Goal: Task Accomplishment & Management: Manage account settings

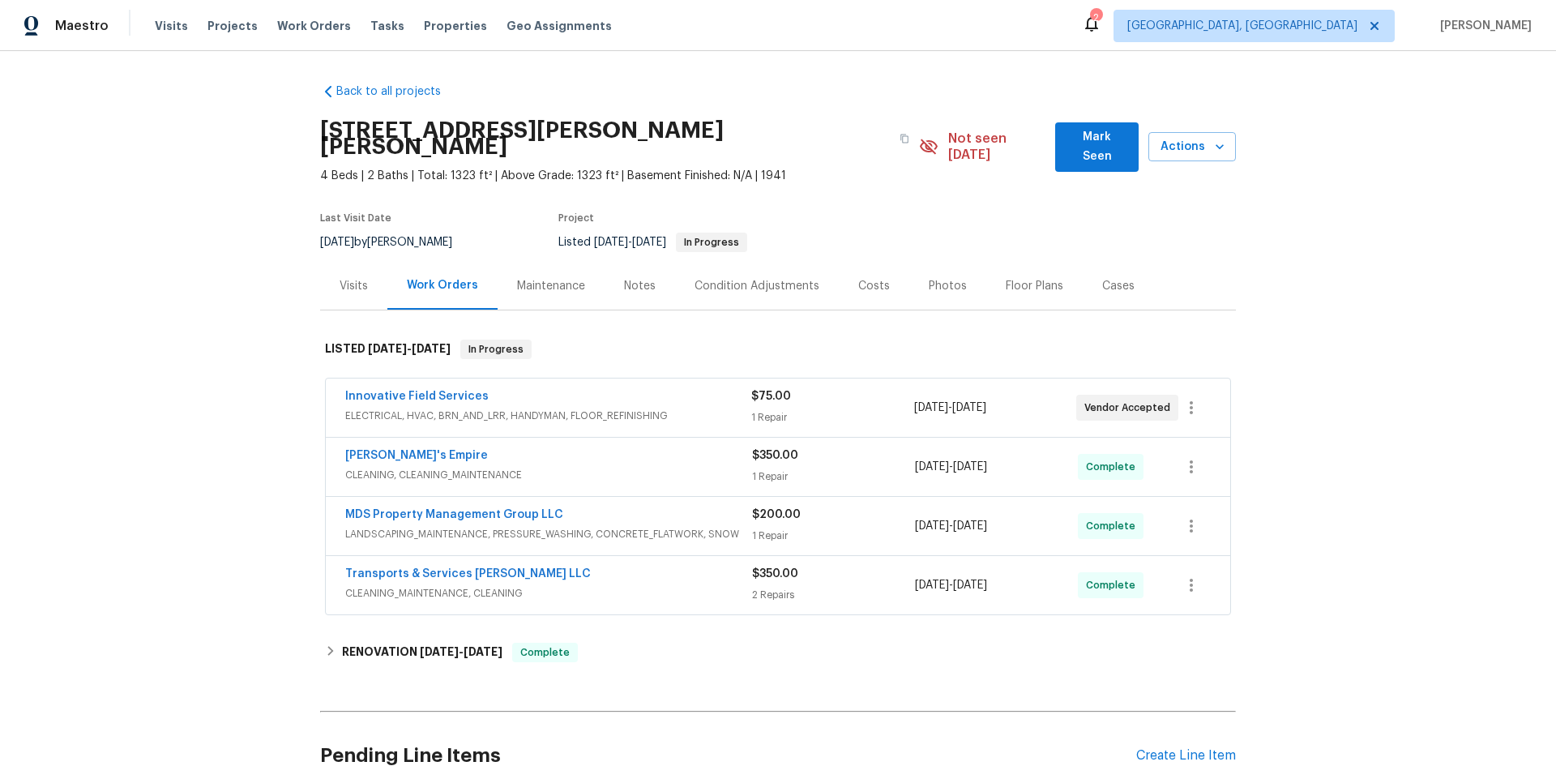
click at [361, 278] on div "Visits" at bounding box center [353, 286] width 28 height 16
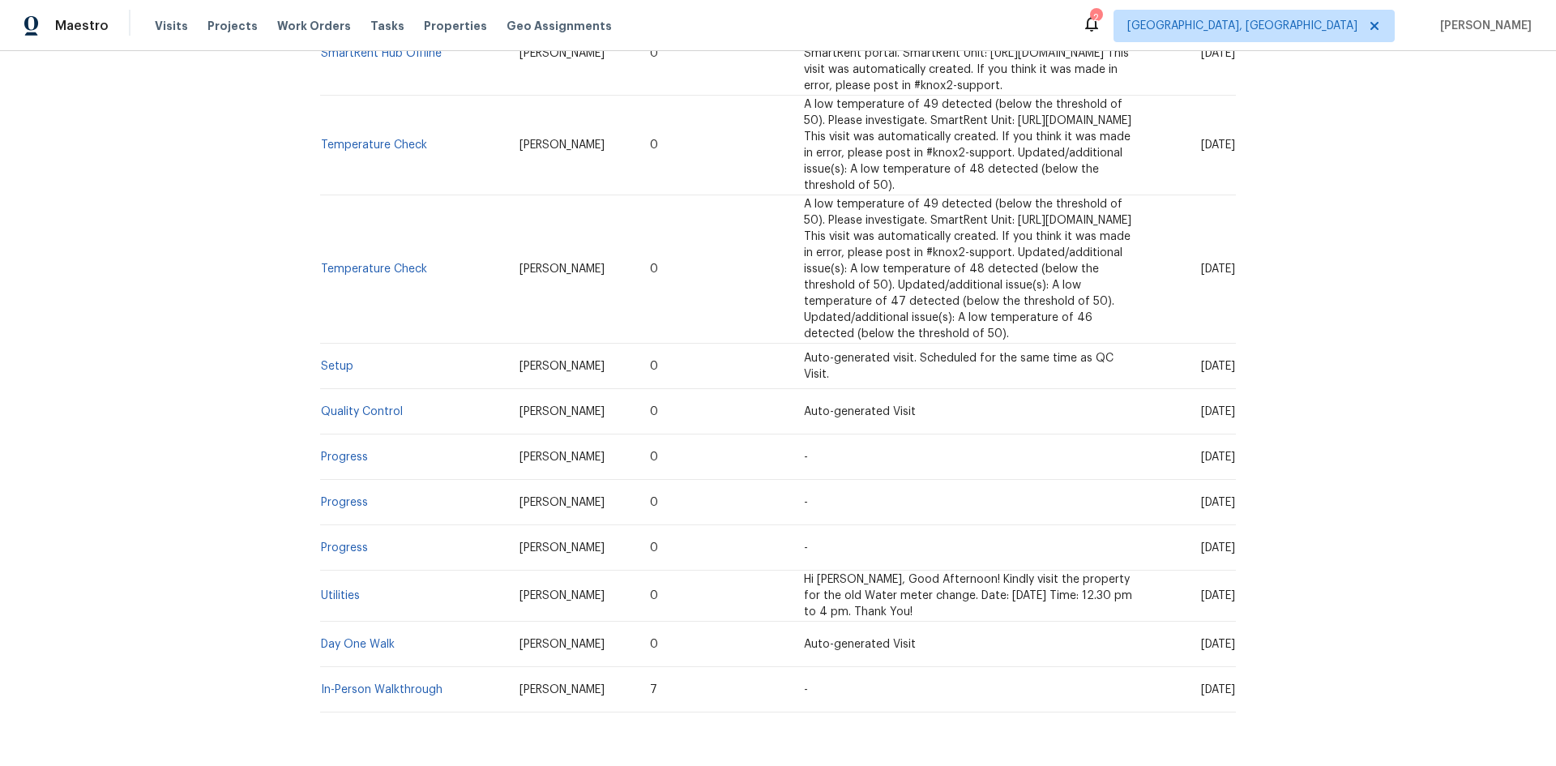
scroll to position [1455, 0]
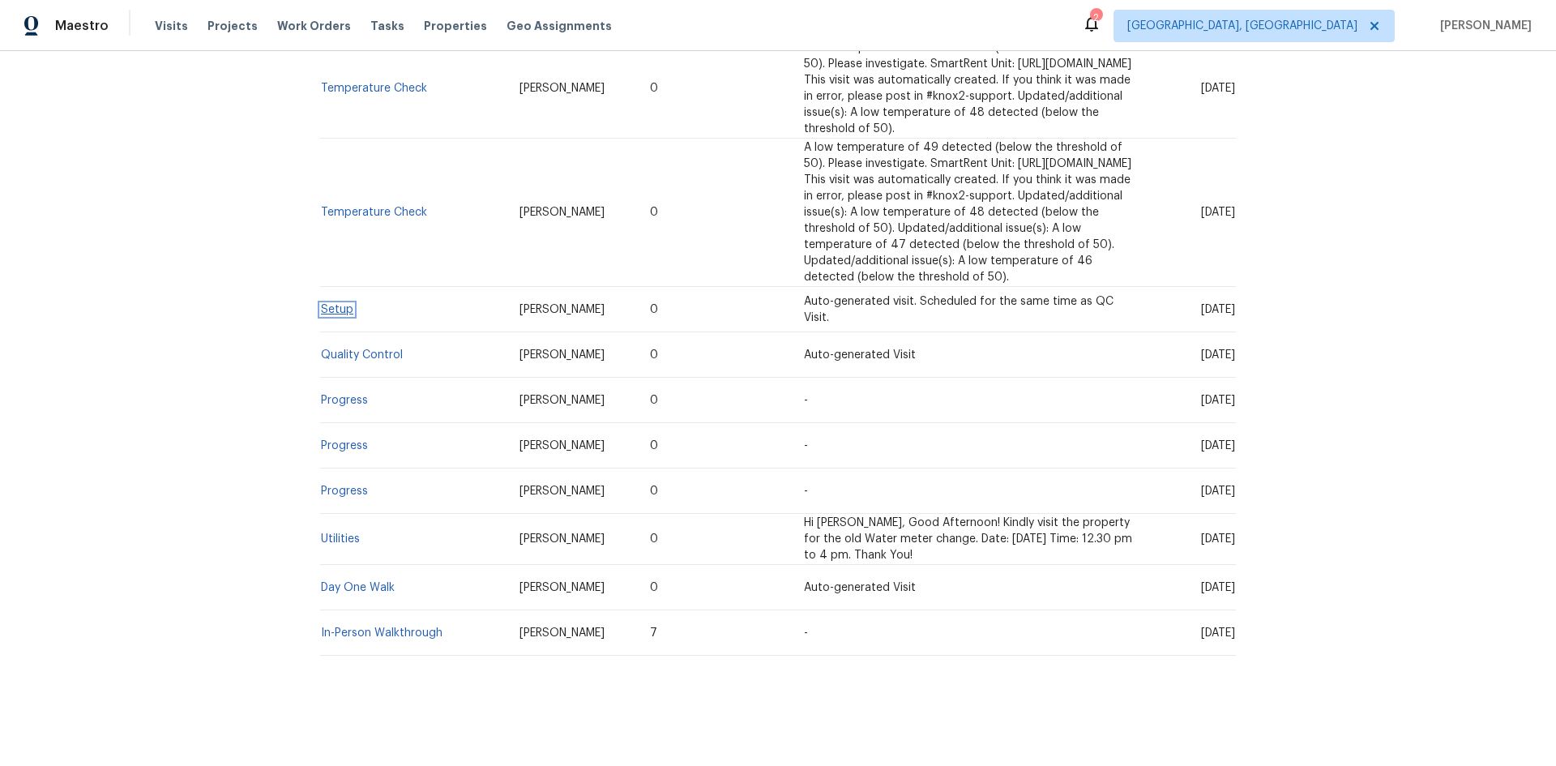
click at [324, 304] on link "Setup" at bounding box center [337, 309] width 32 height 11
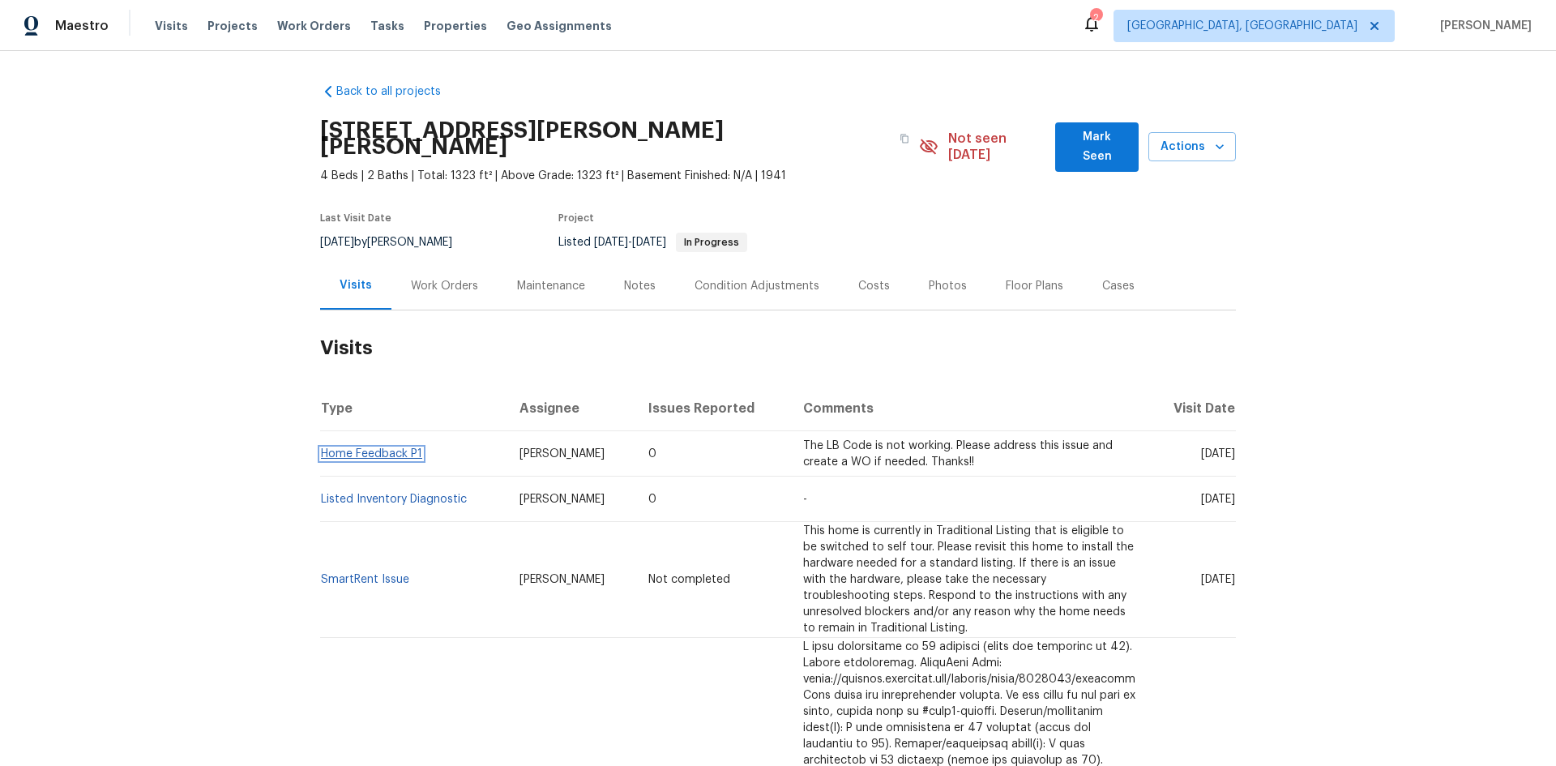
click at [382, 448] on link "Home Feedback P1" at bounding box center [371, 453] width 101 height 11
